Goal: Information Seeking & Learning: Learn about a topic

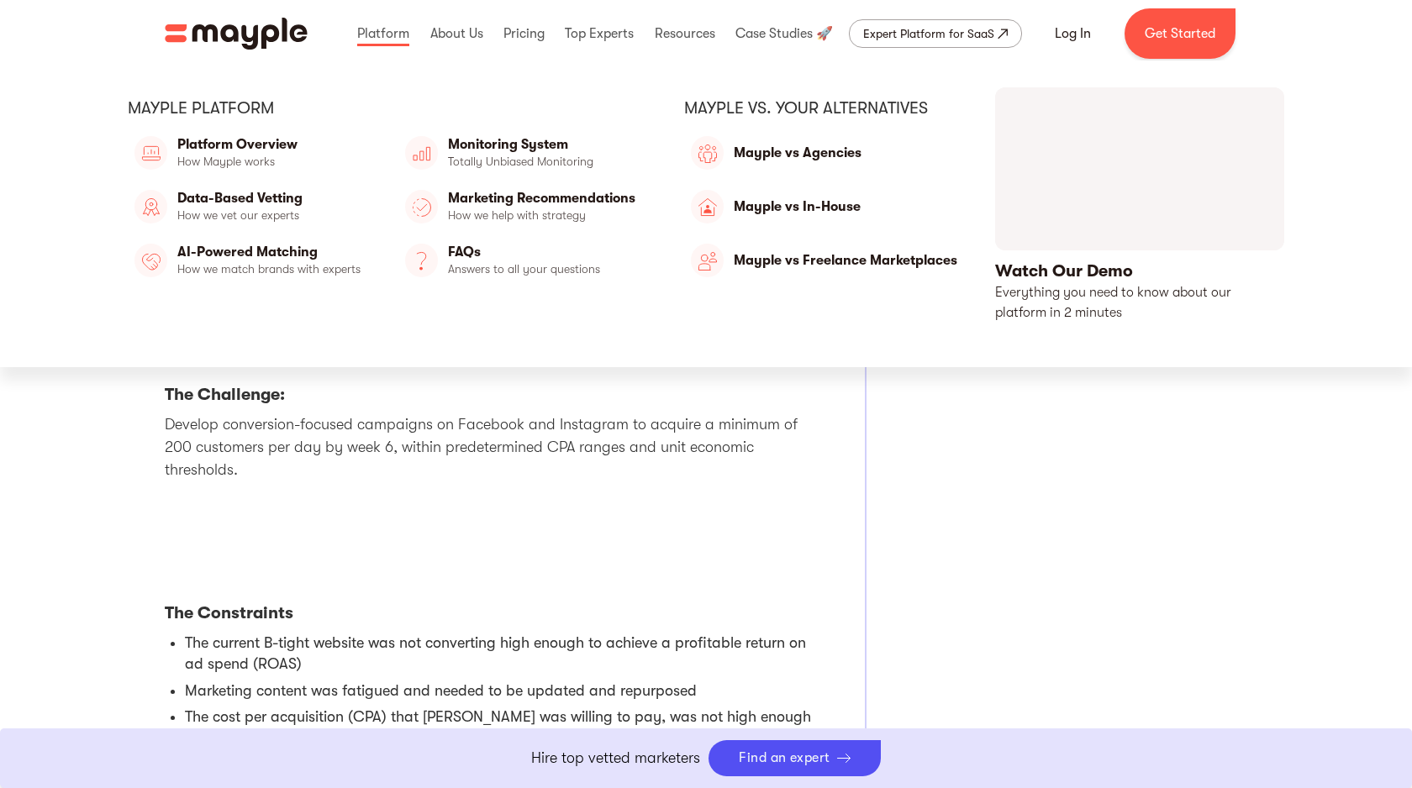
scroll to position [801, 0]
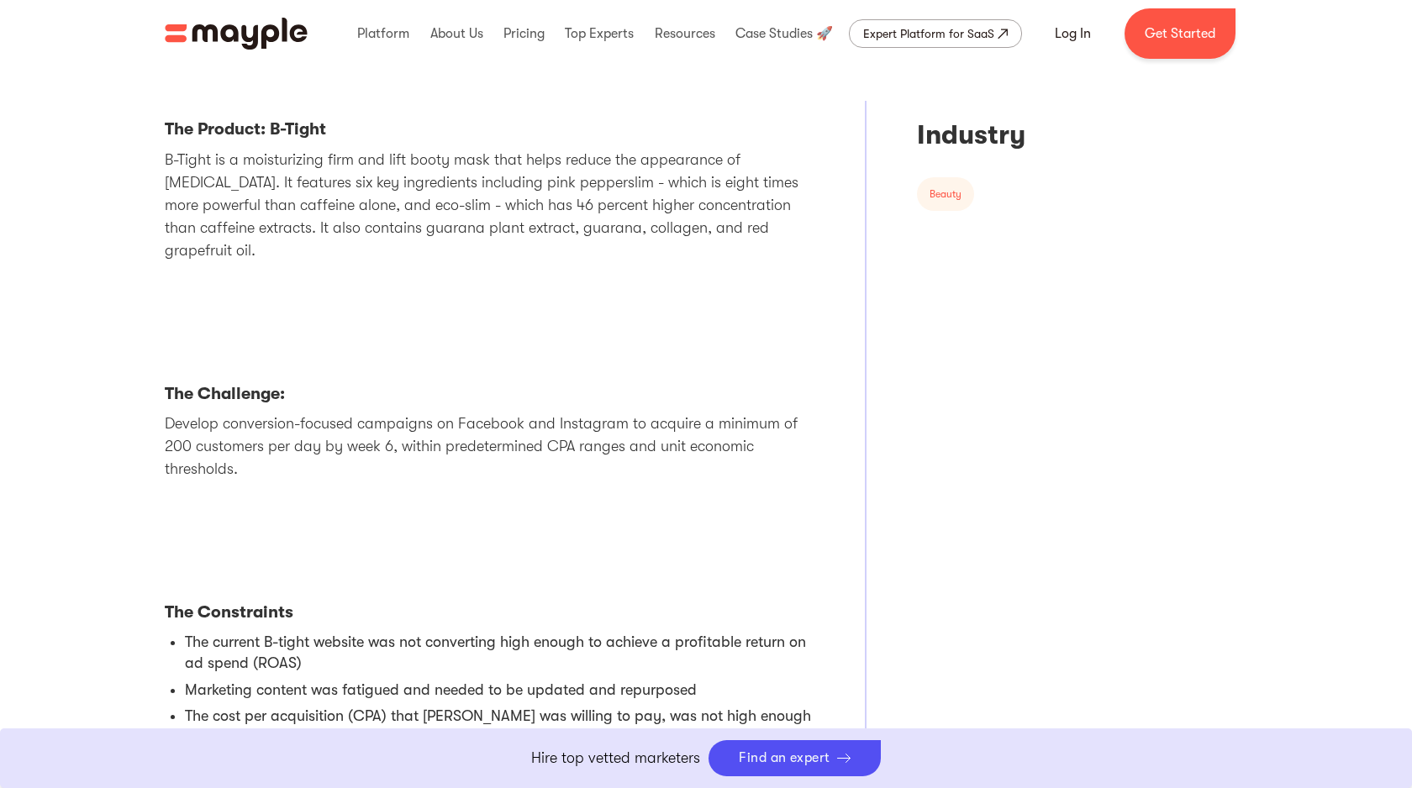
click at [525, 431] on p "Develop conversion-focused campaigns on Facebook and Instagram to acquire a min…" at bounding box center [490, 447] width 650 height 68
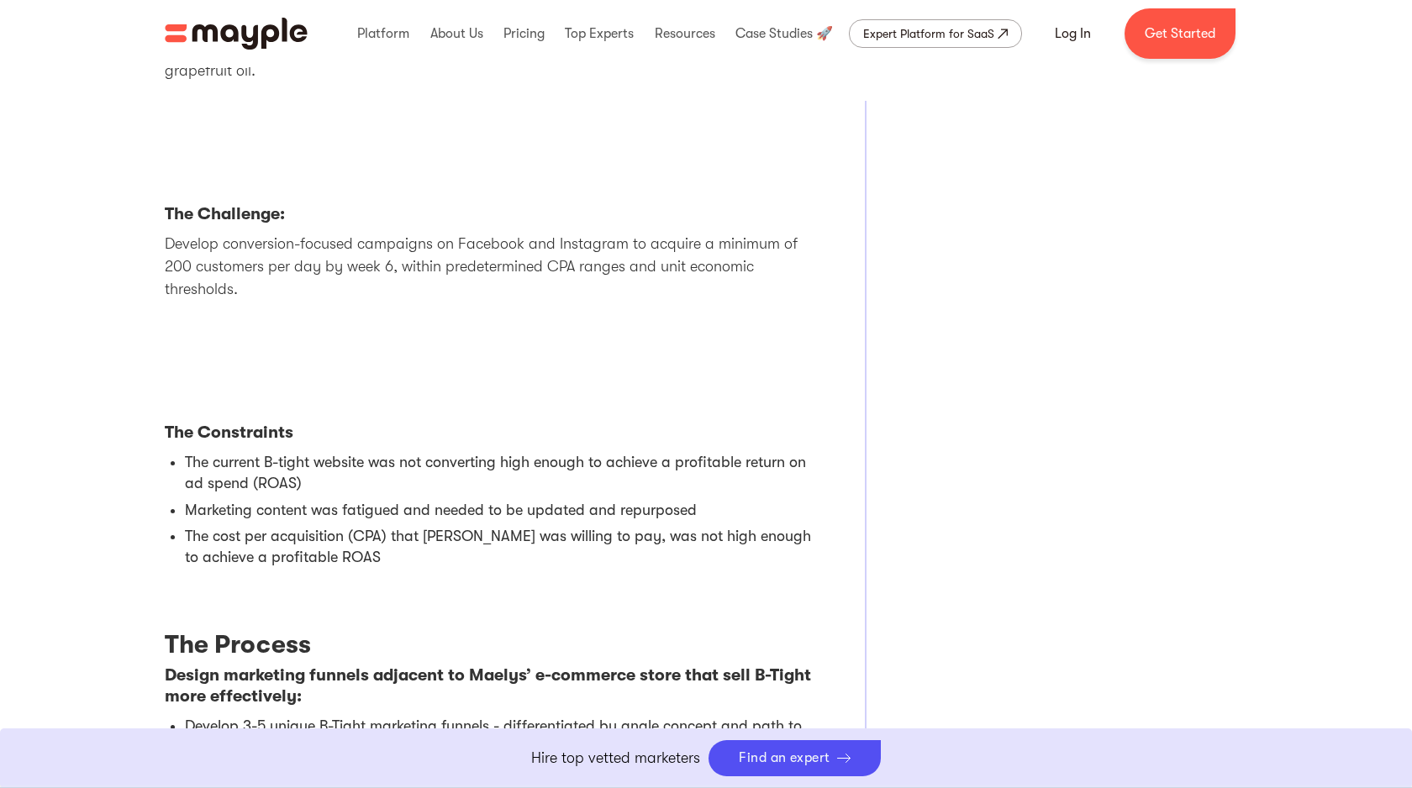
scroll to position [986, 0]
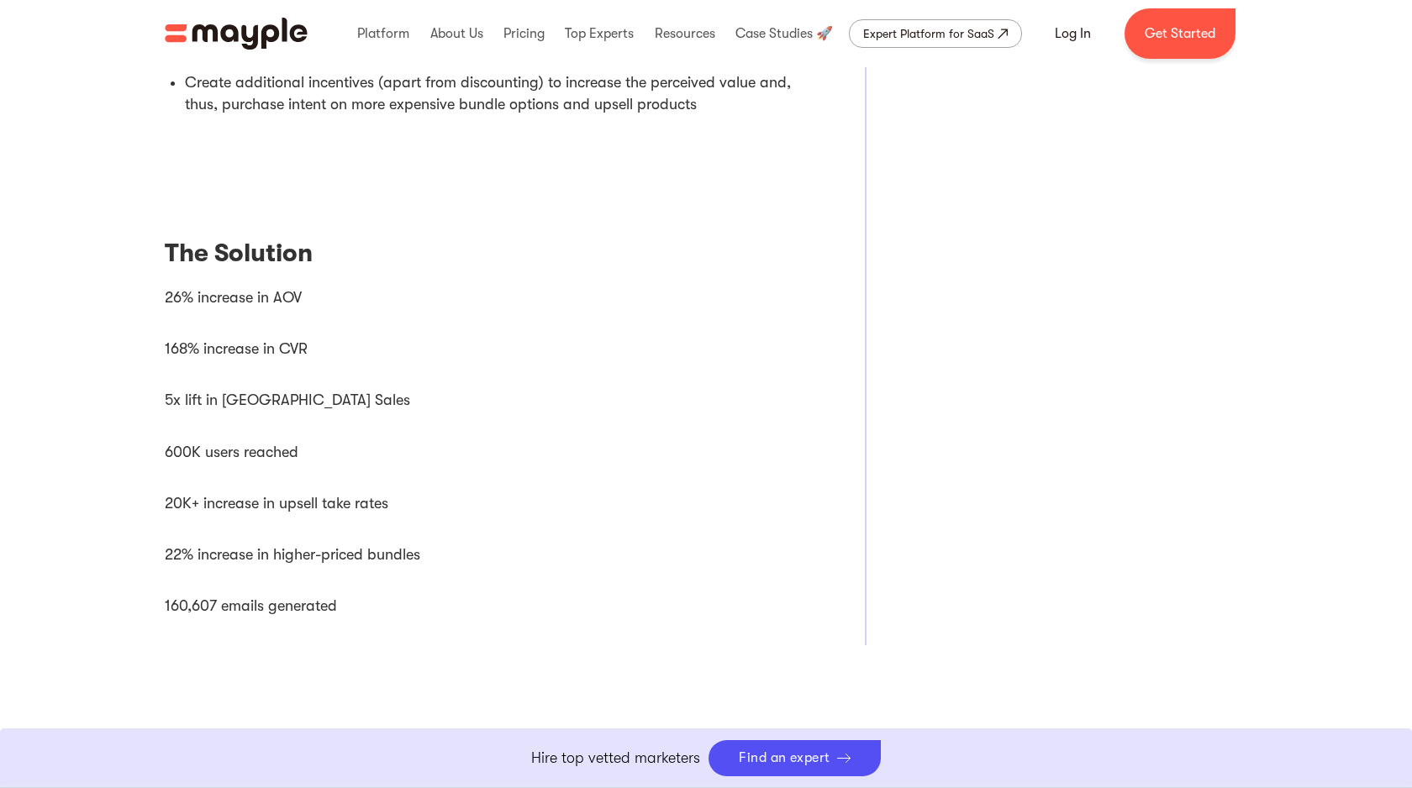
click at [422, 277] on li "26% increase in AOV" at bounding box center [490, 297] width 650 height 41
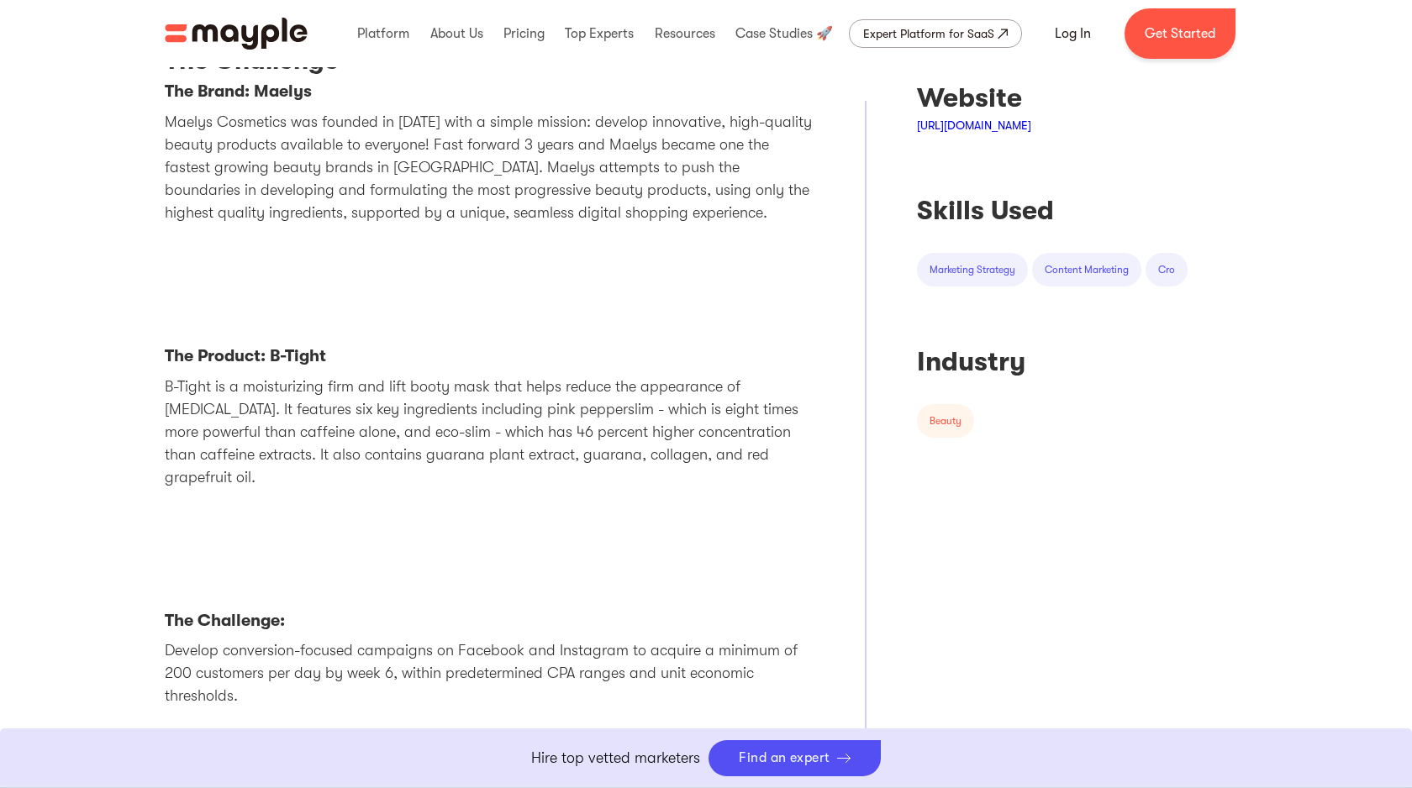
scroll to position [610, 0]
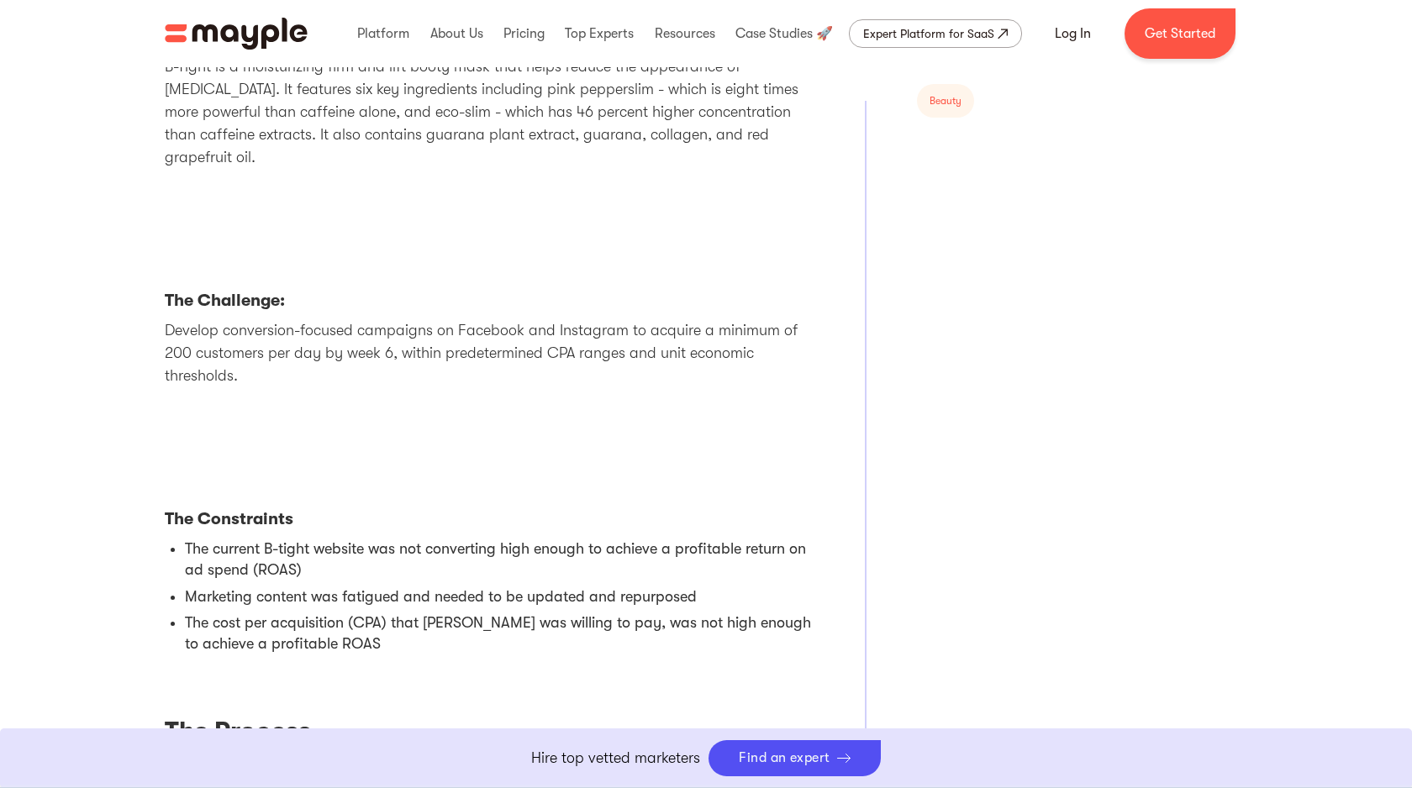
click at [411, 346] on p "Develop conversion-focused campaigns on Facebook and Instagram to acquire a min…" at bounding box center [490, 353] width 650 height 68
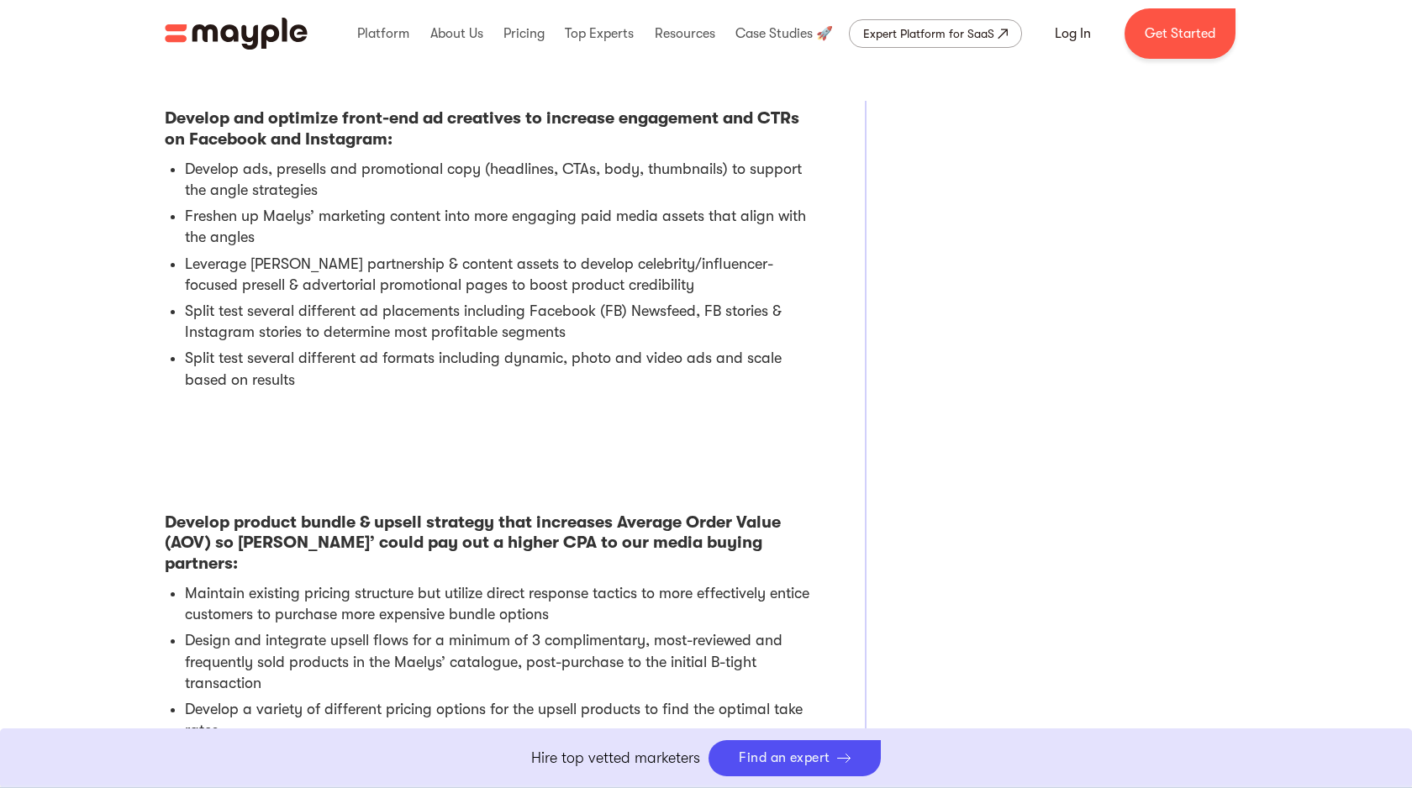
scroll to position [2034, 0]
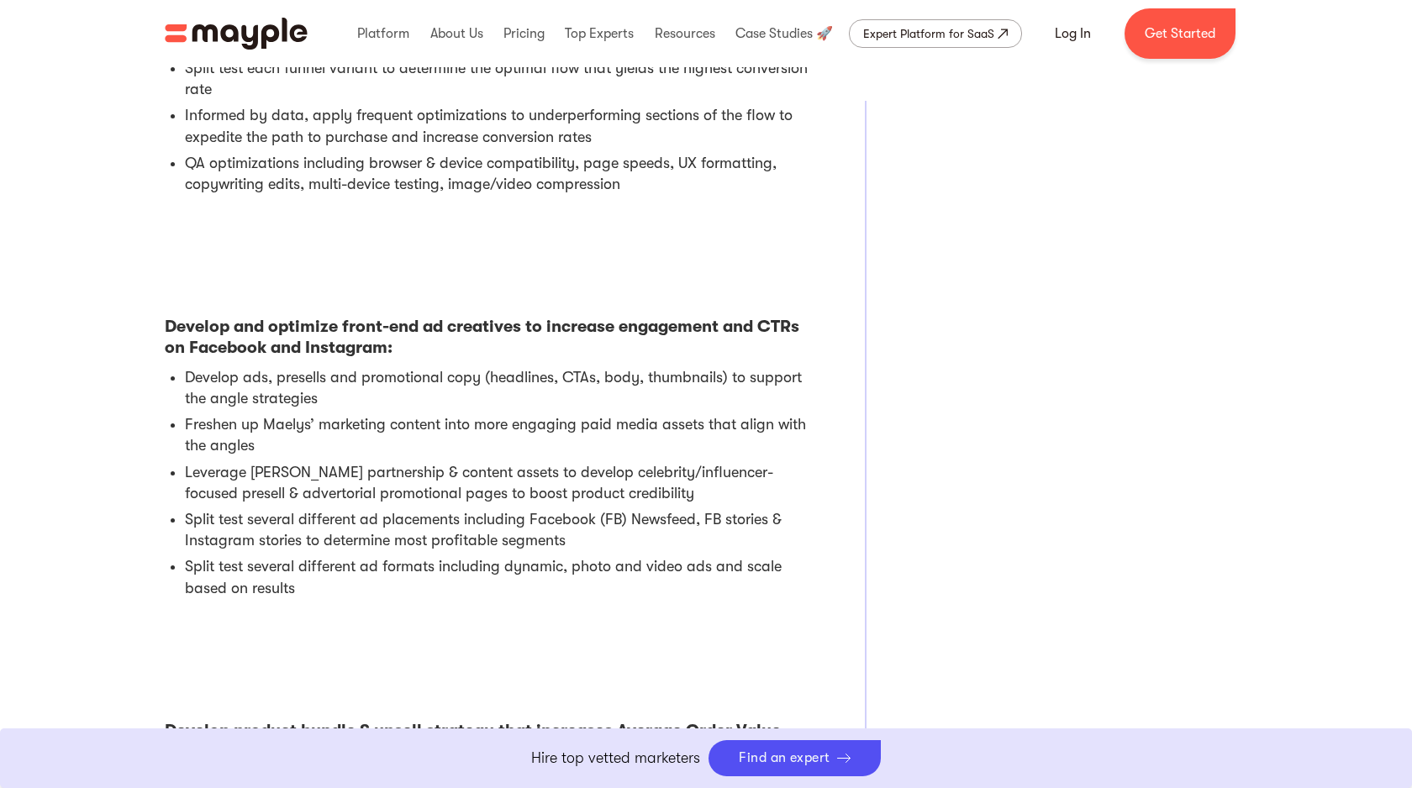
scroll to position [1686, 0]
